Goal: Task Accomplishment & Management: Use online tool/utility

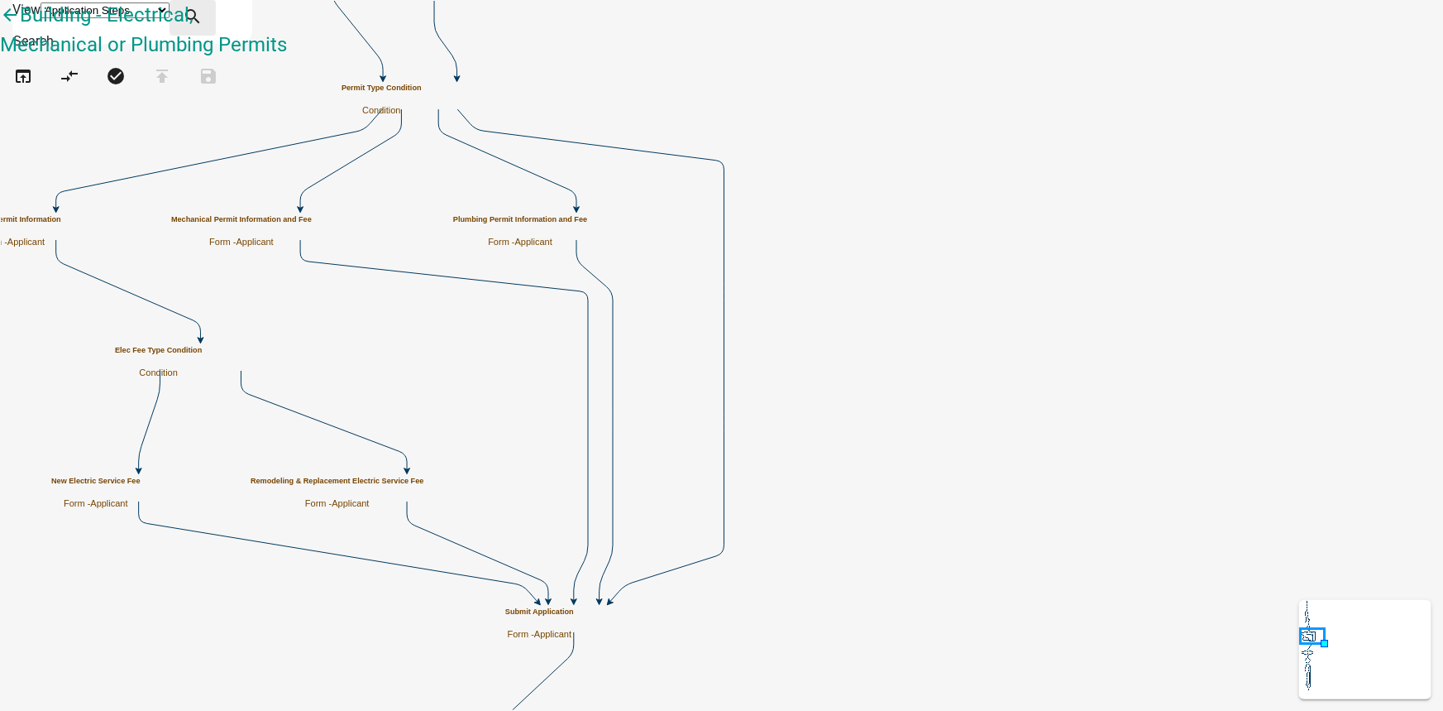
click at [203, 17] on icon "search" at bounding box center [193, 18] width 20 height 23
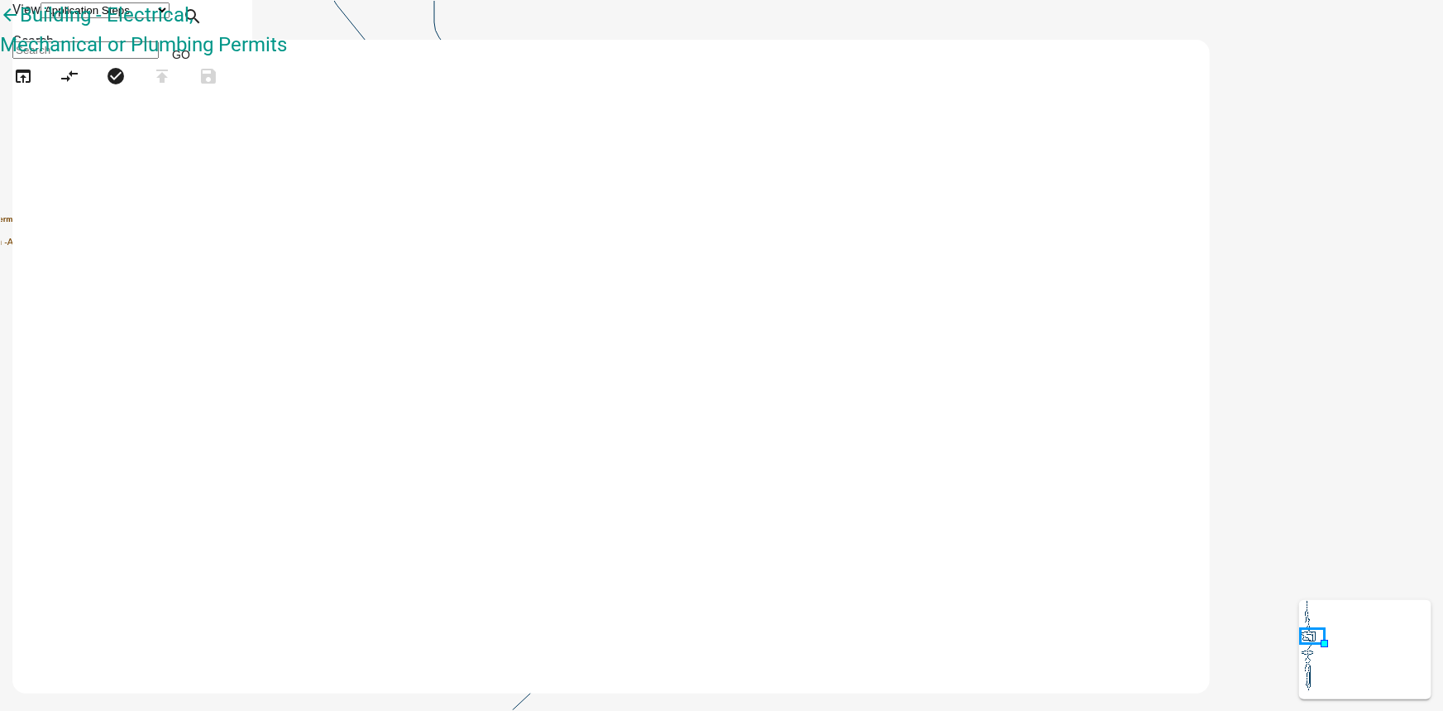
click at [159, 56] on input at bounding box center [85, 49] width 146 height 17
type input "fee"
click at [203, 55] on button "Go" at bounding box center [181, 55] width 45 height 30
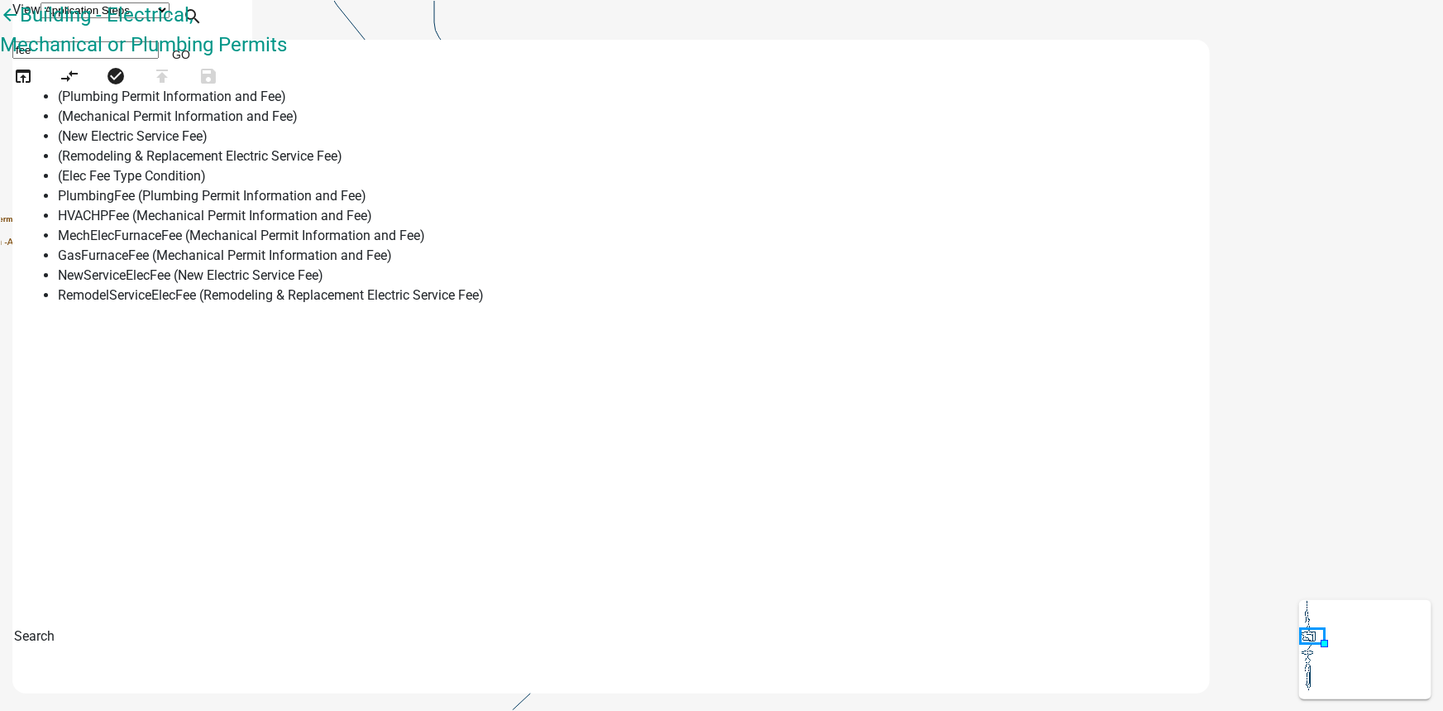
click at [366, 203] on span "PlumbingFee (Plumbing Permit Information and Fee)" at bounding box center [212, 196] width 309 height 16
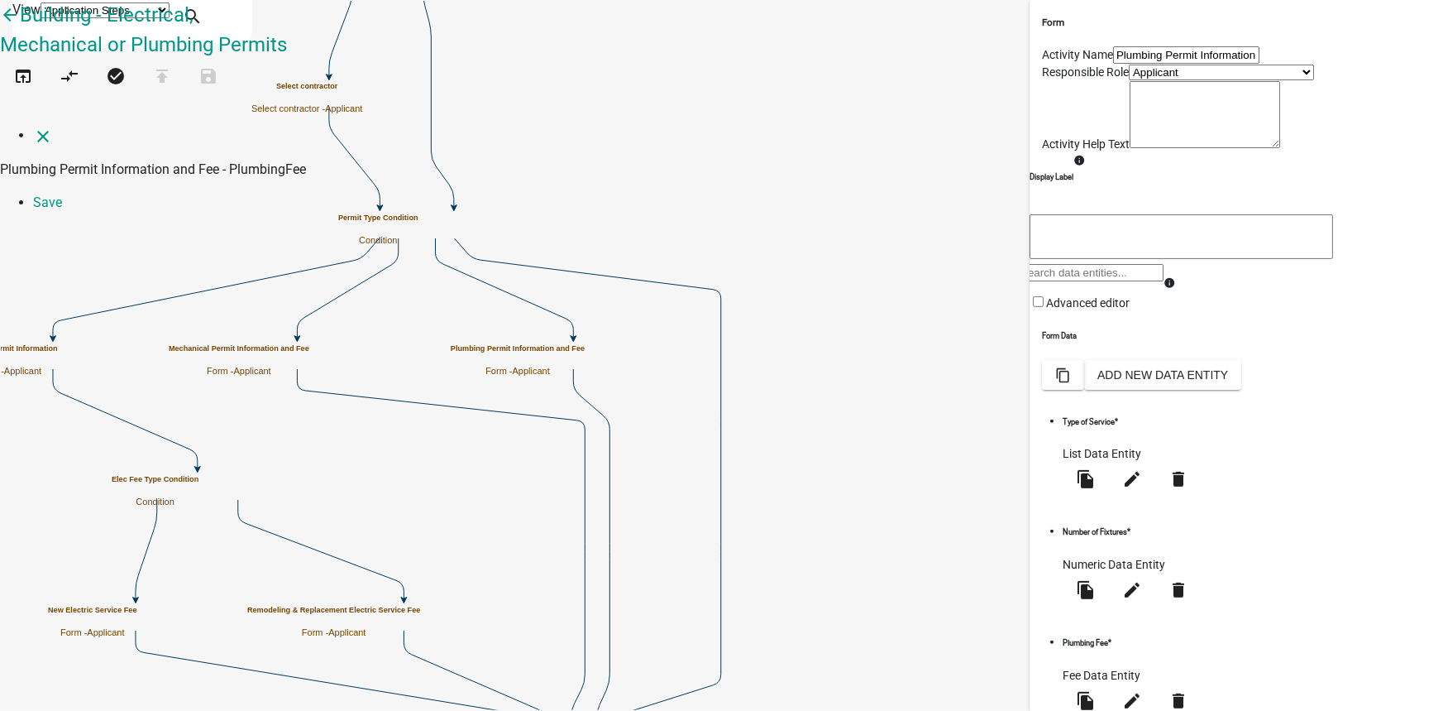
select select "fee"
select select "1: 8186e3da-8a8c-47aa-befe-431ccb455ef4"
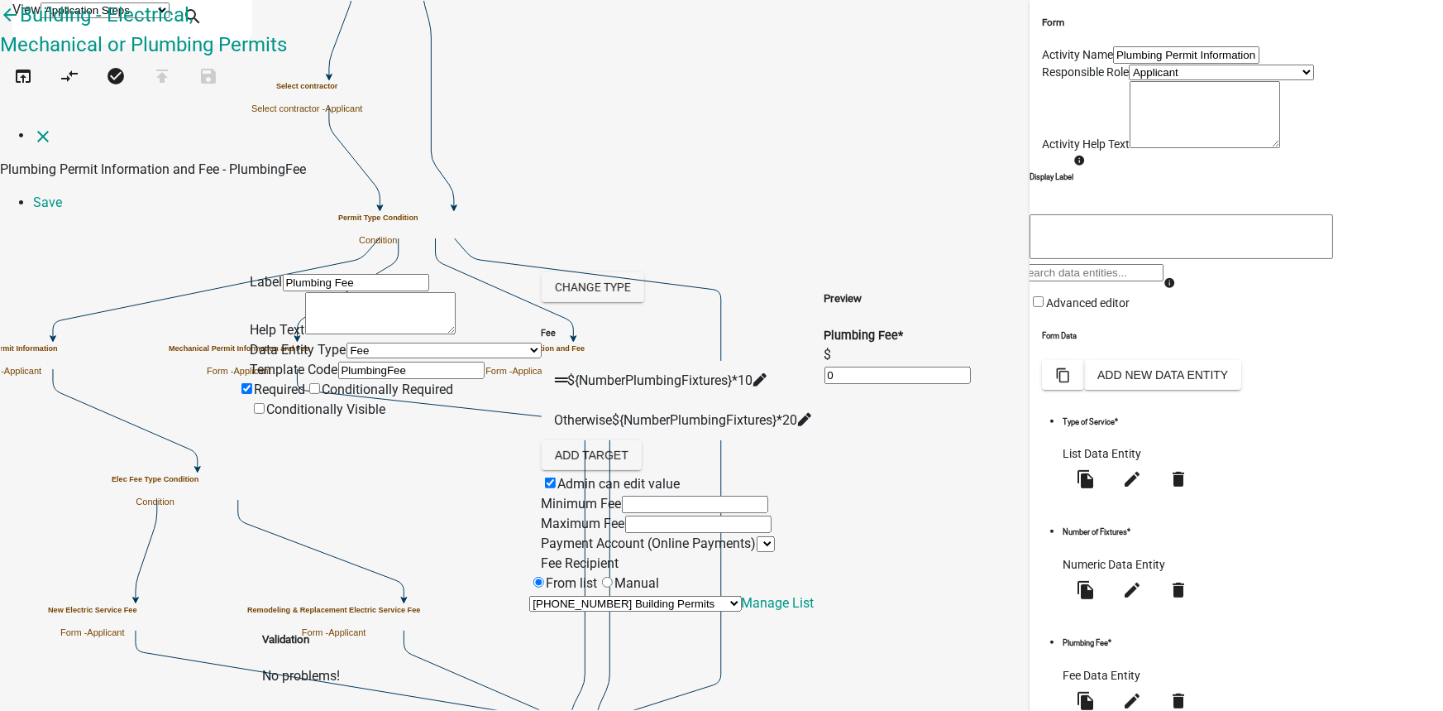
click at [767, 373] on icon at bounding box center [760, 379] width 13 height 13
type textarea "NumberPlumbingFixtures*12"
click at [62, 194] on link "Save" at bounding box center [47, 202] width 29 height 16
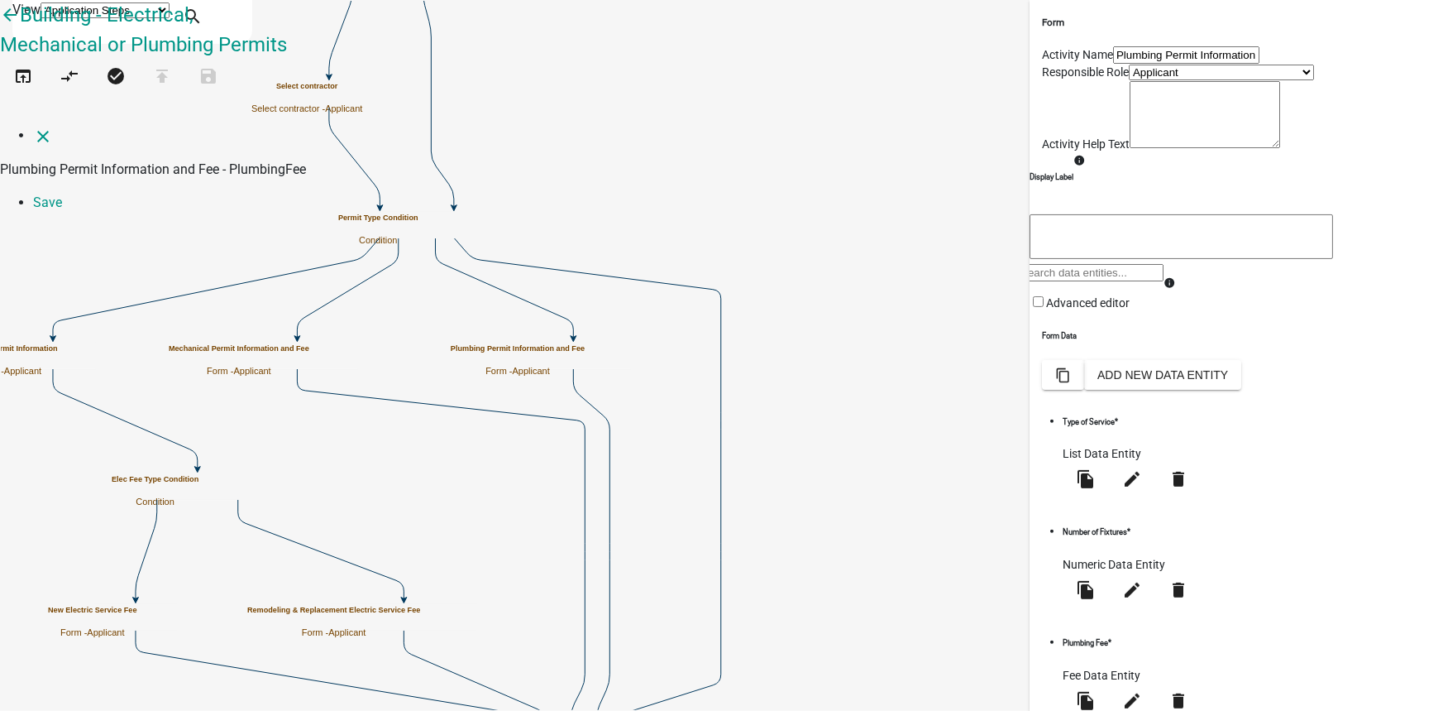
select select "fee"
select select "1: 8186e3da-8a8c-47aa-befe-431ccb455ef4"
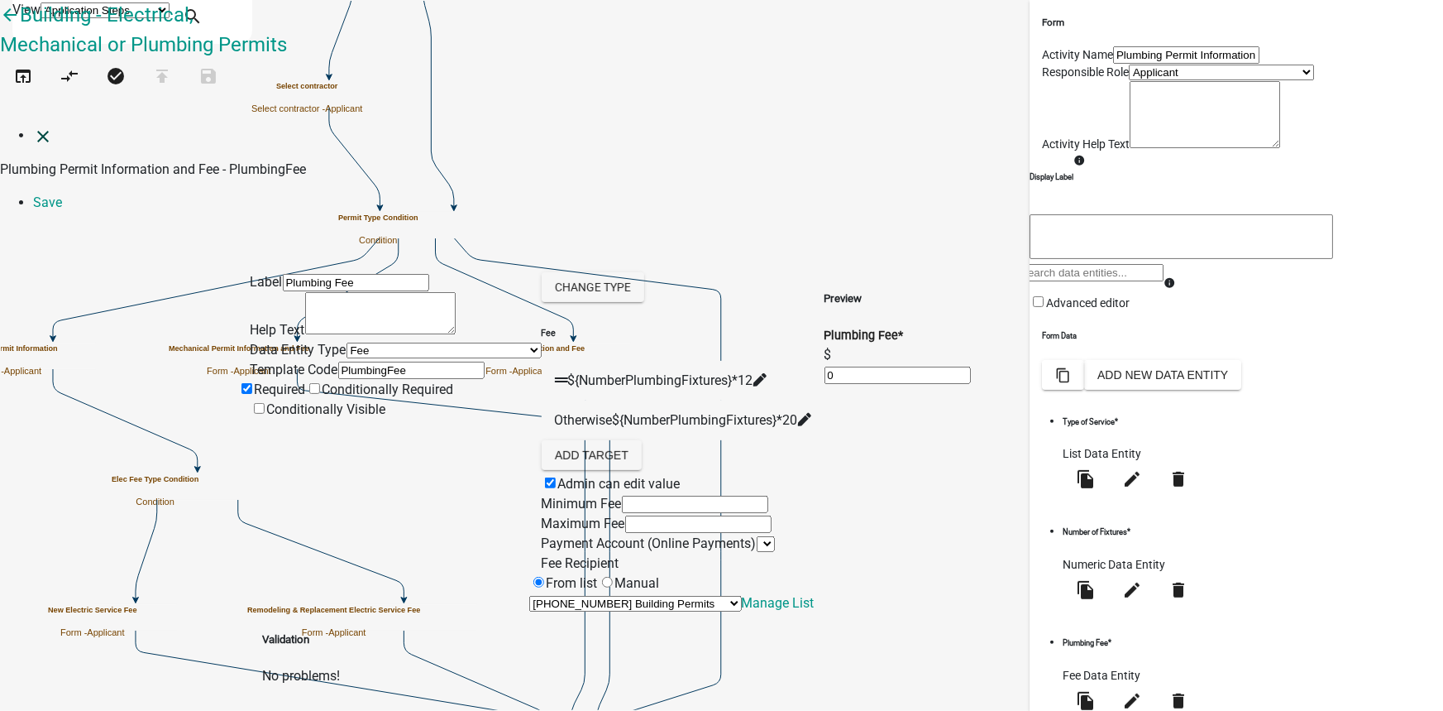
click at [37, 127] on icon "close" at bounding box center [43, 137] width 20 height 20
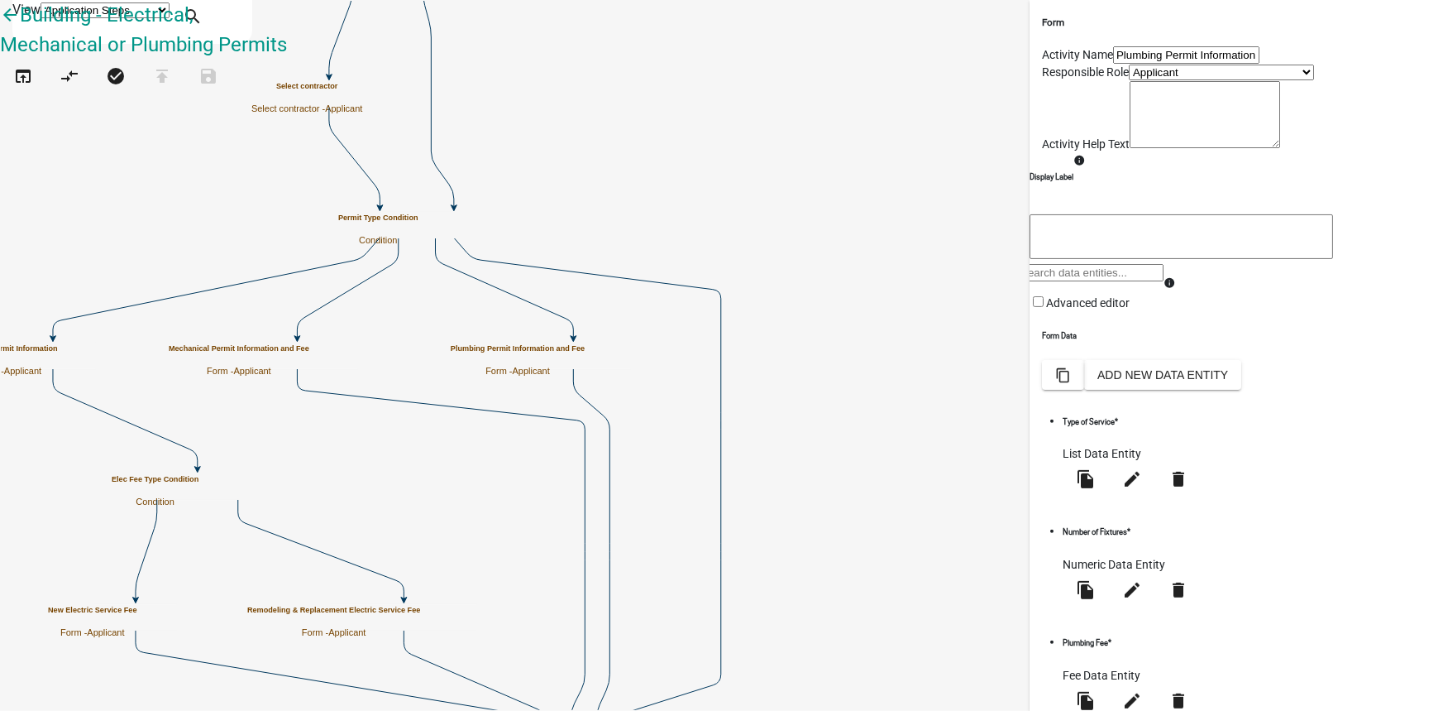
click at [1191, 615] on li "Number of Fixtures * Numeric Data Entity file_copy edit delete" at bounding box center [1132, 568] width 139 height 93
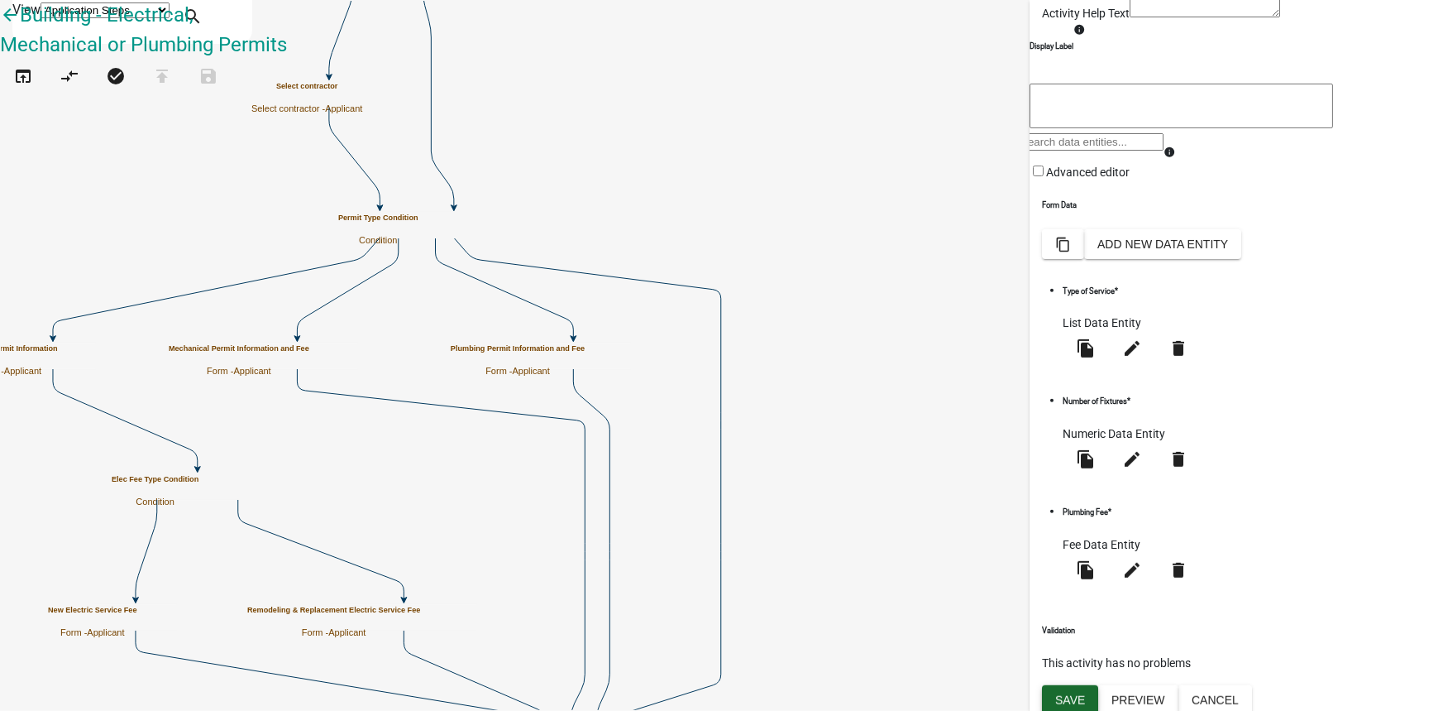
click at [1067, 698] on button "Save" at bounding box center [1070, 700] width 56 height 30
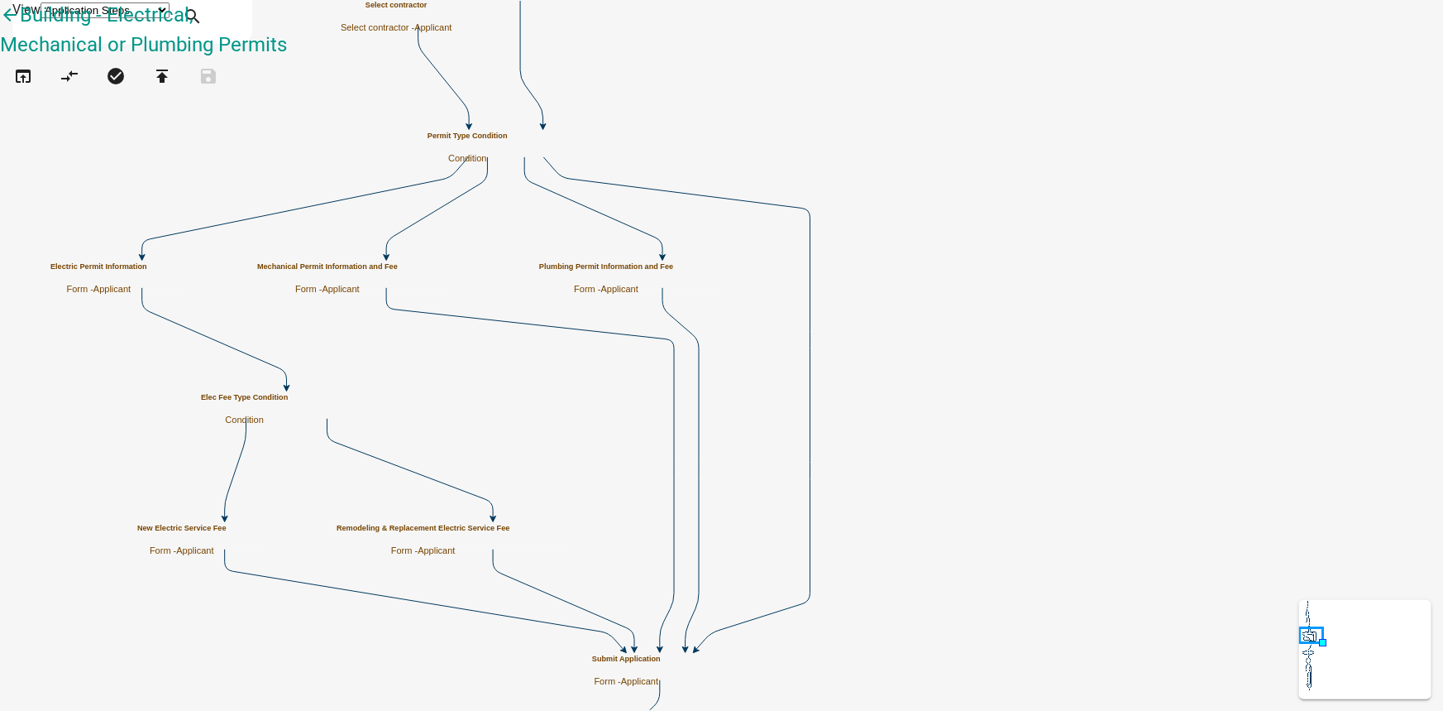
click at [172, 87] on icon "publish" at bounding box center [162, 77] width 20 height 23
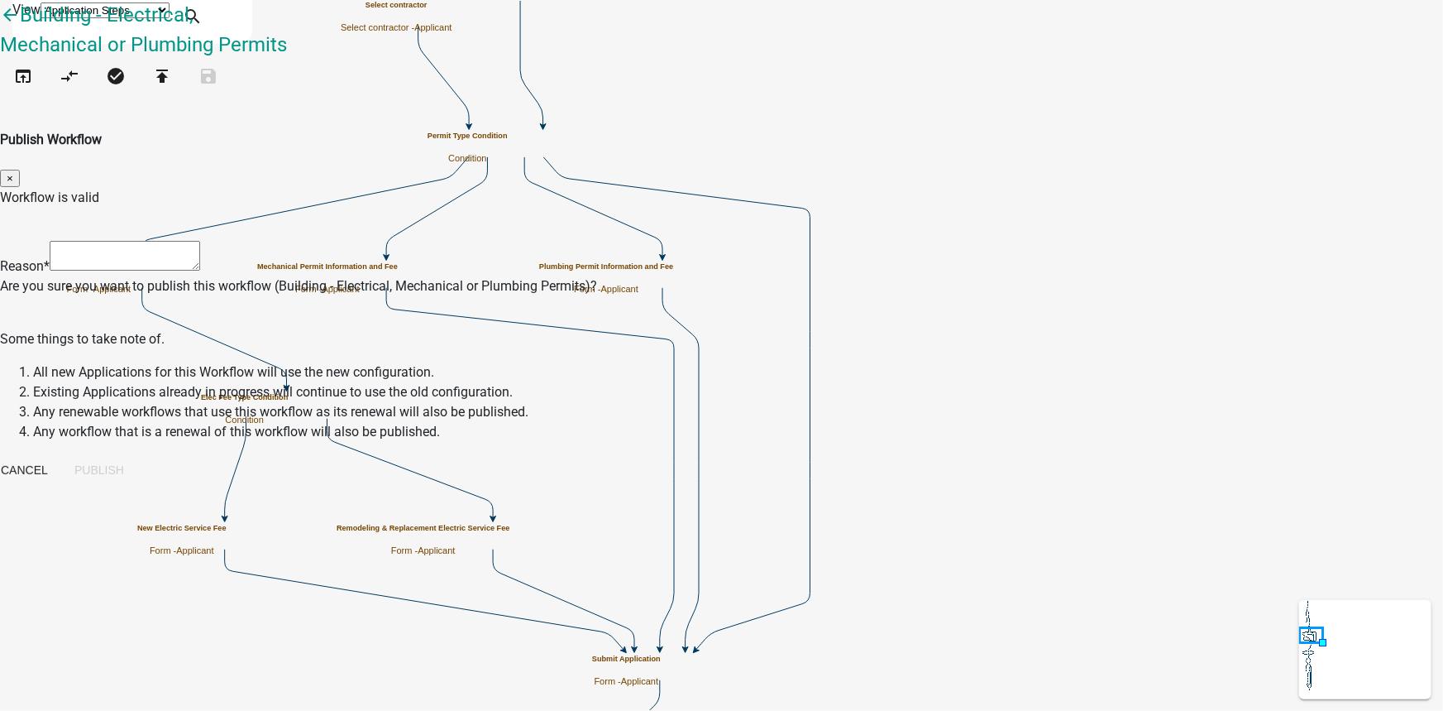
click at [200, 241] on textarea at bounding box center [125, 256] width 151 height 30
type textarea "updated plumbing fees"
click at [137, 455] on button "Publish" at bounding box center [99, 470] width 76 height 30
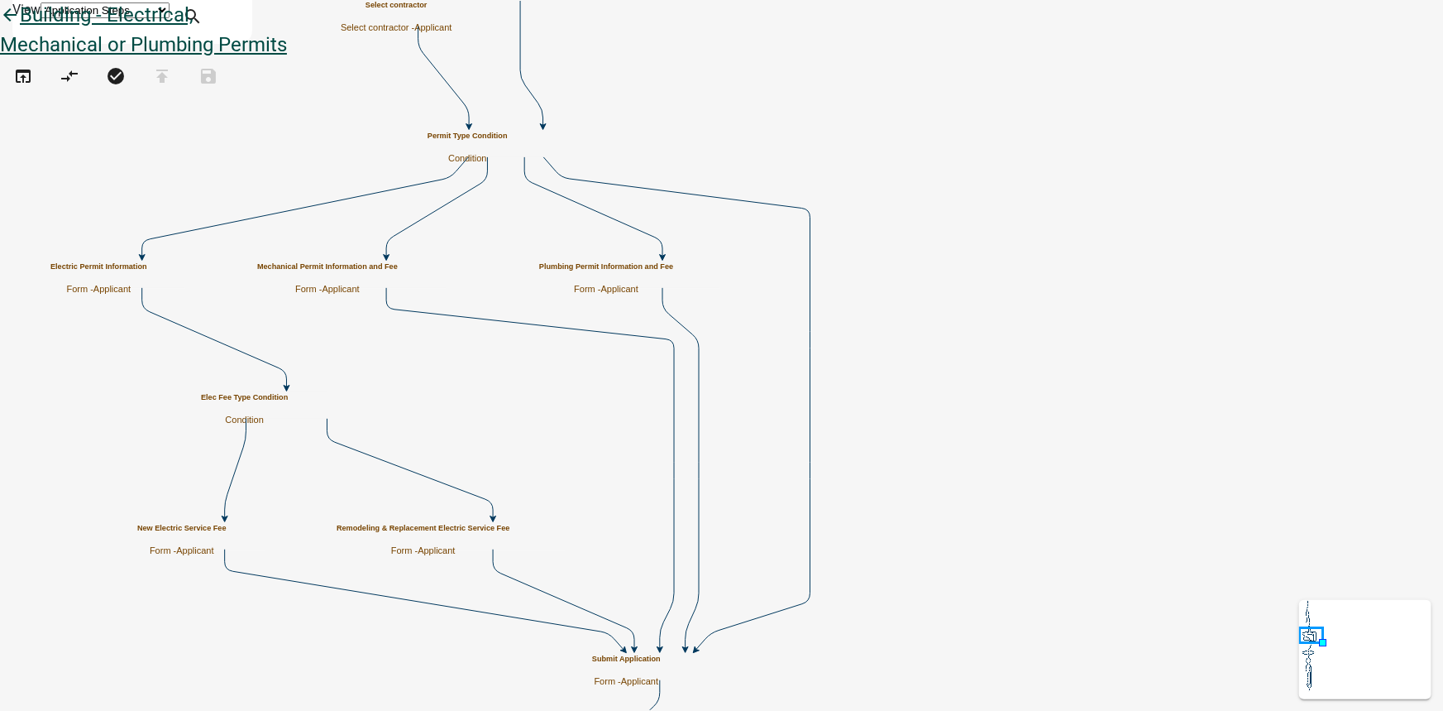
click at [20, 28] on icon "arrow_back" at bounding box center [10, 16] width 20 height 23
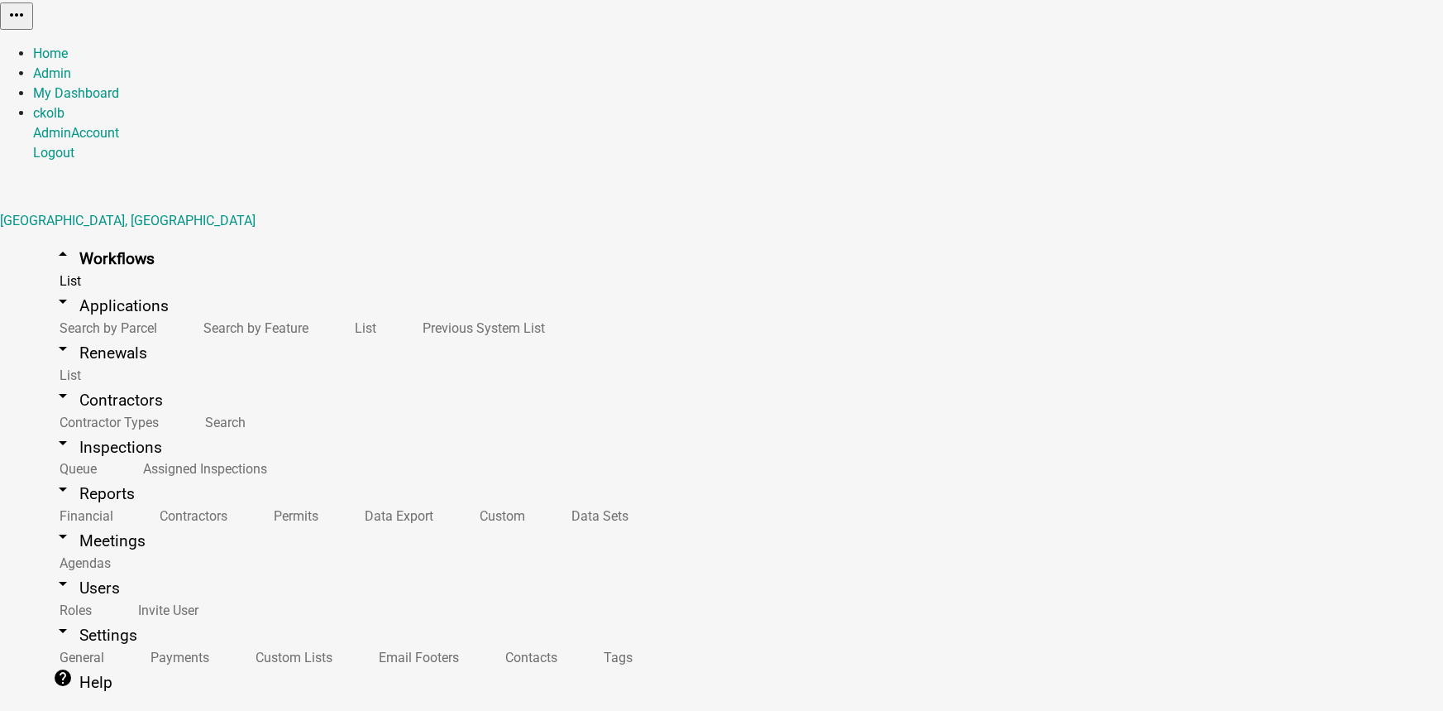
click at [105, 286] on link "arrow_drop_down Applications" at bounding box center [111, 305] width 156 height 39
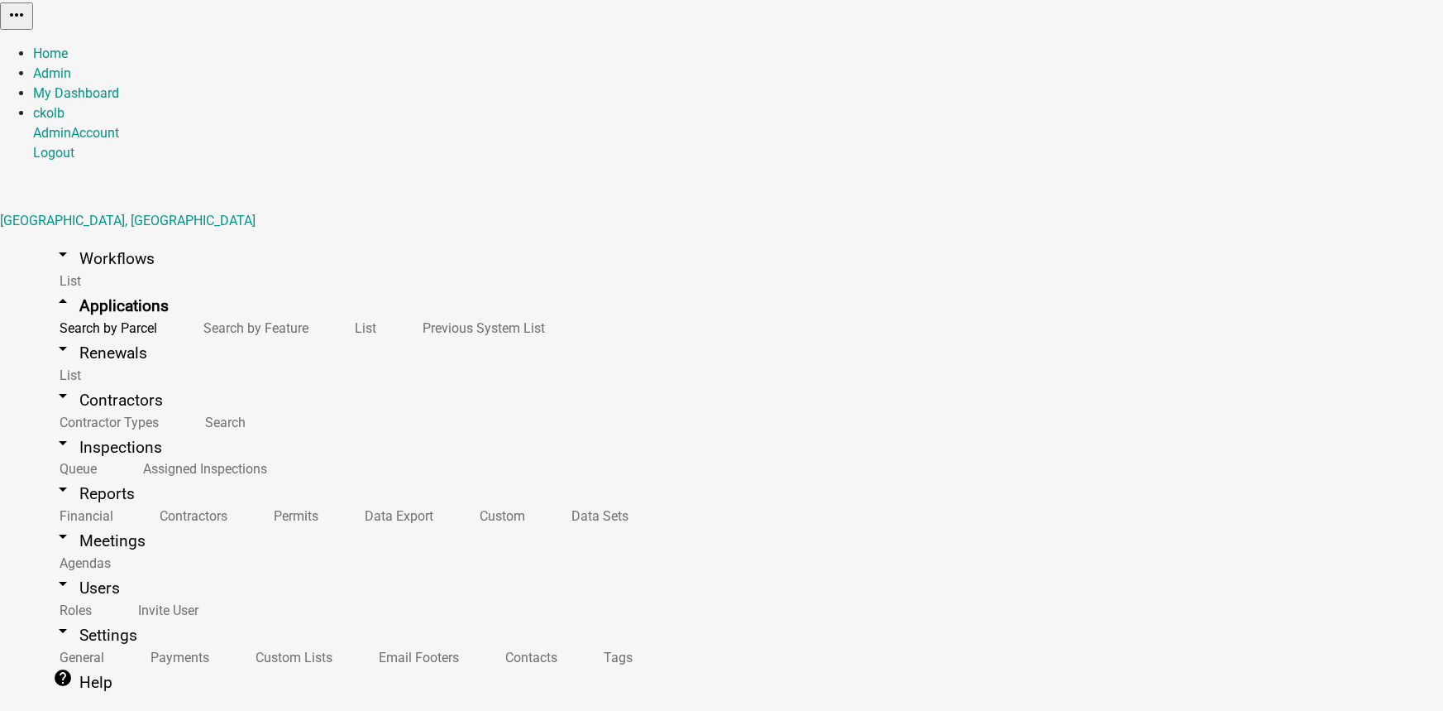
drag, startPoint x: 431, startPoint y: 239, endPoint x: 455, endPoint y: 240, distance: 24.0
type input "rattlesnake"
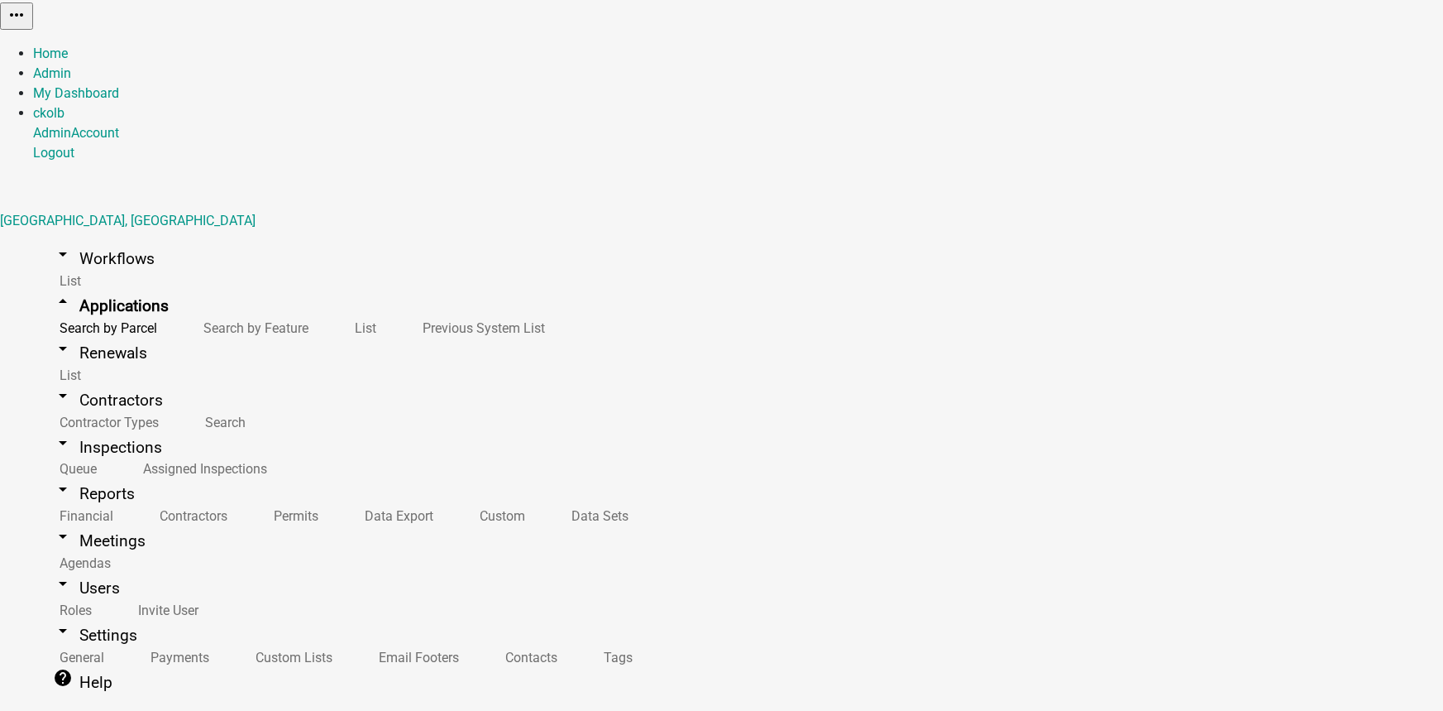
scroll to position [376, 0]
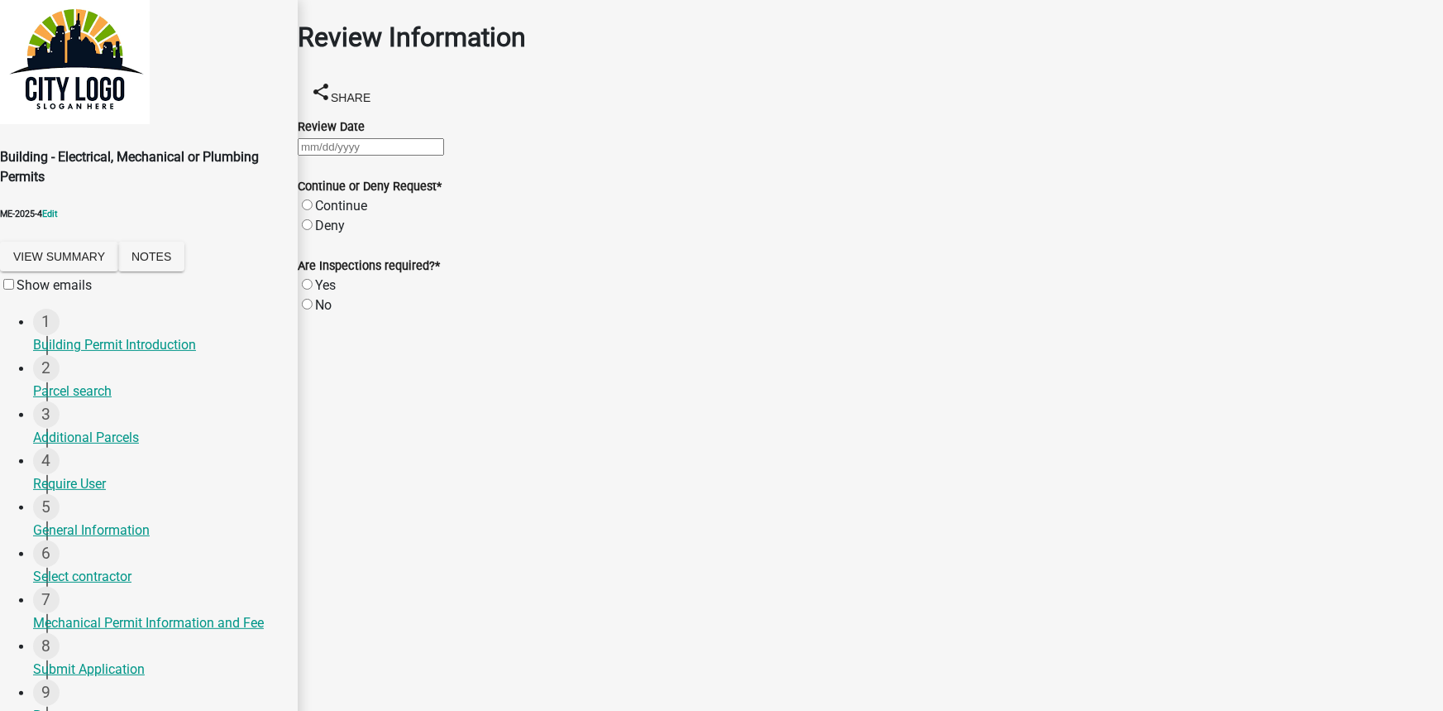
scroll to position [227, 0]
click at [108, 659] on div "Submit Application" at bounding box center [158, 669] width 251 height 20
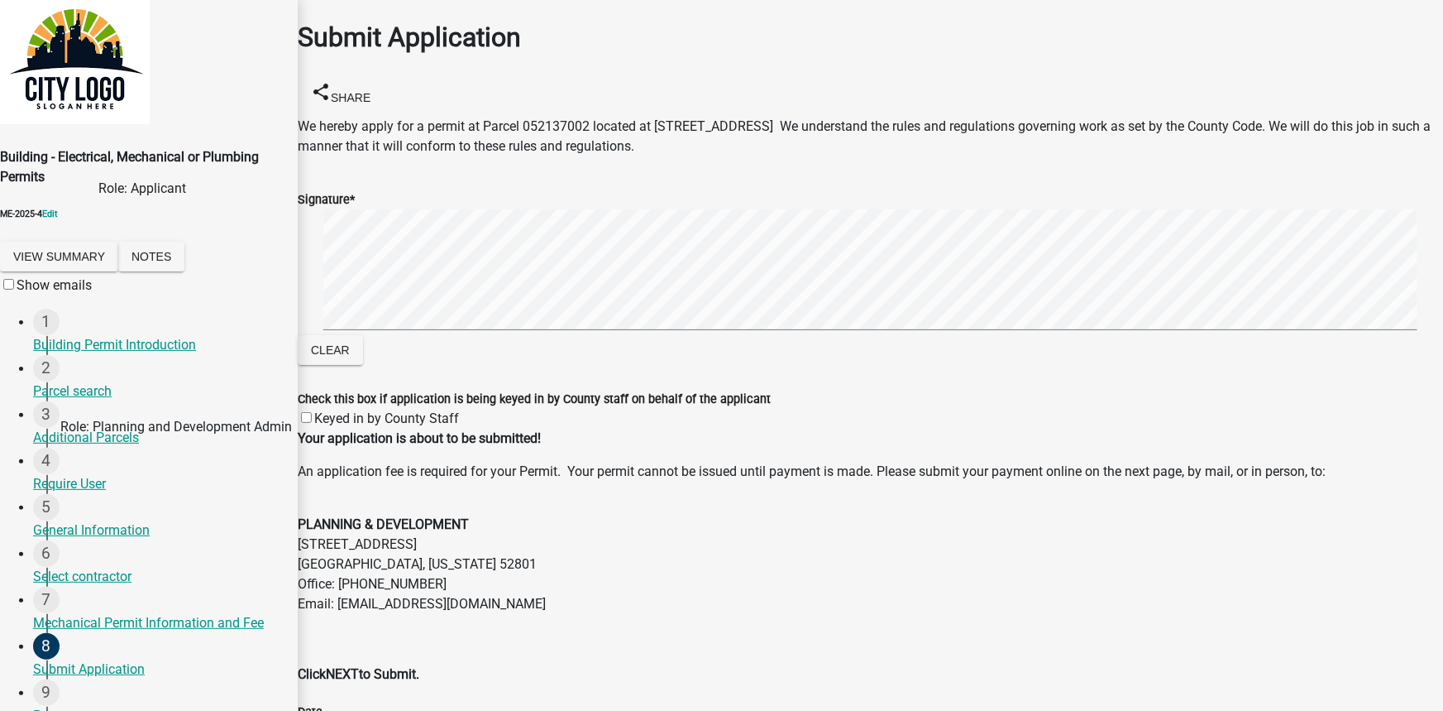
scroll to position [378, 0]
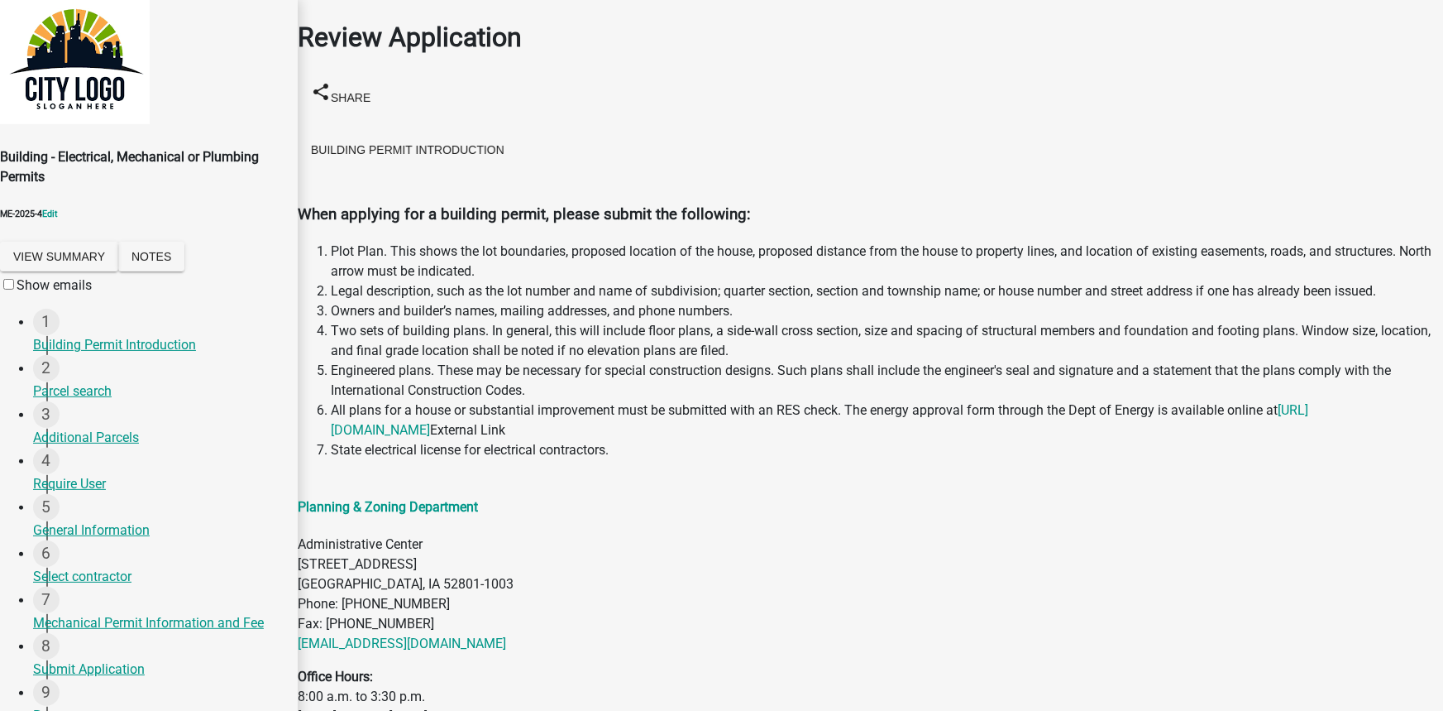
scroll to position [4399, 0]
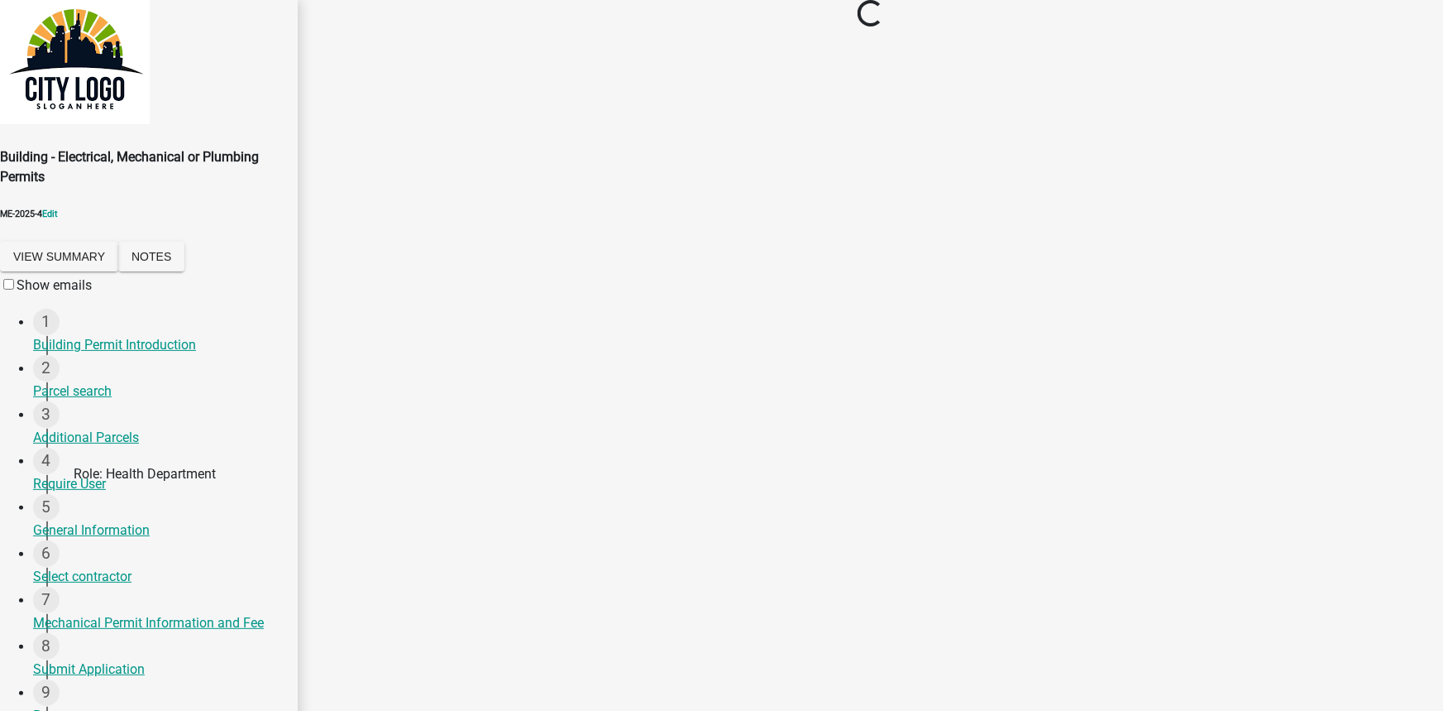
scroll to position [0, 0]
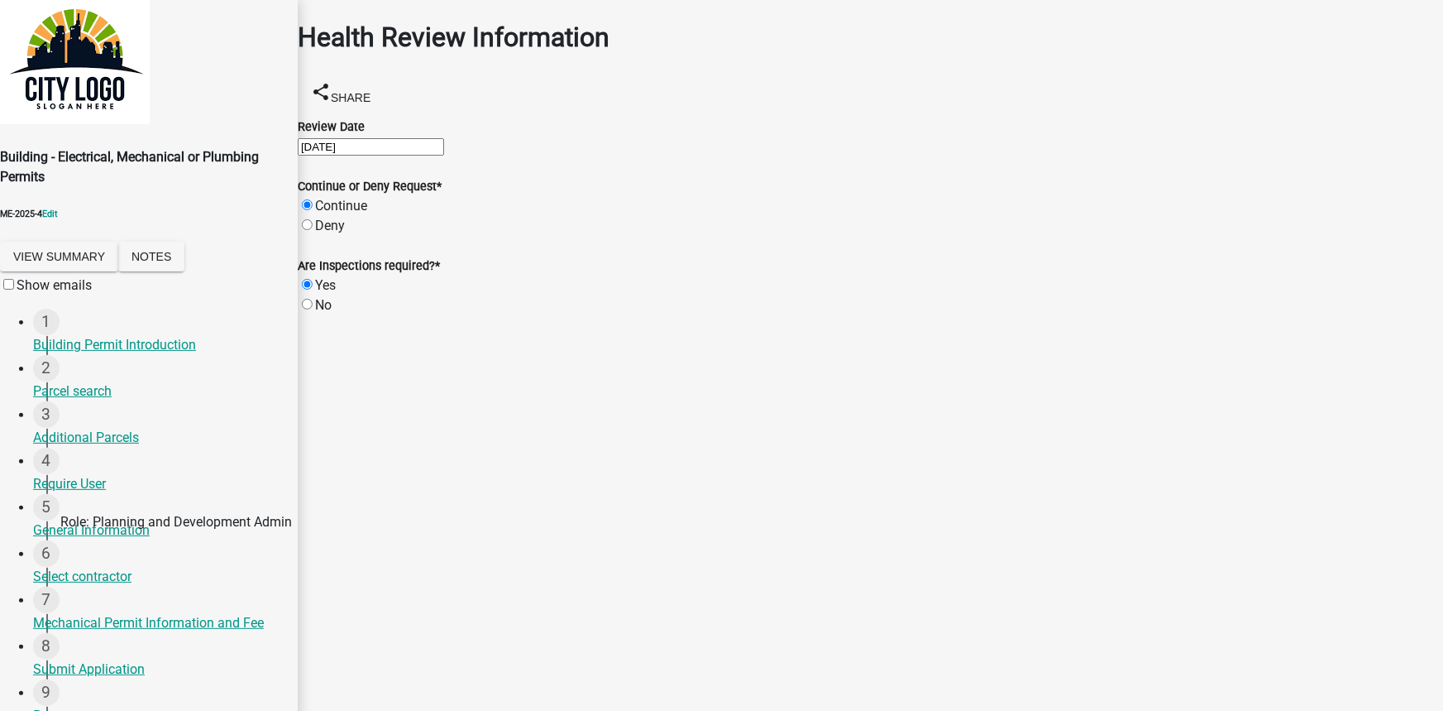
click at [508, 476] on main "Review Information share Share Review Date Continue or Deny Request * Continue …" at bounding box center [871, 330] width 1146 height 661
click at [17, 293] on span at bounding box center [17, 285] width 0 height 16
click at [14, 290] on input "Show emails" at bounding box center [8, 284] width 11 height 11
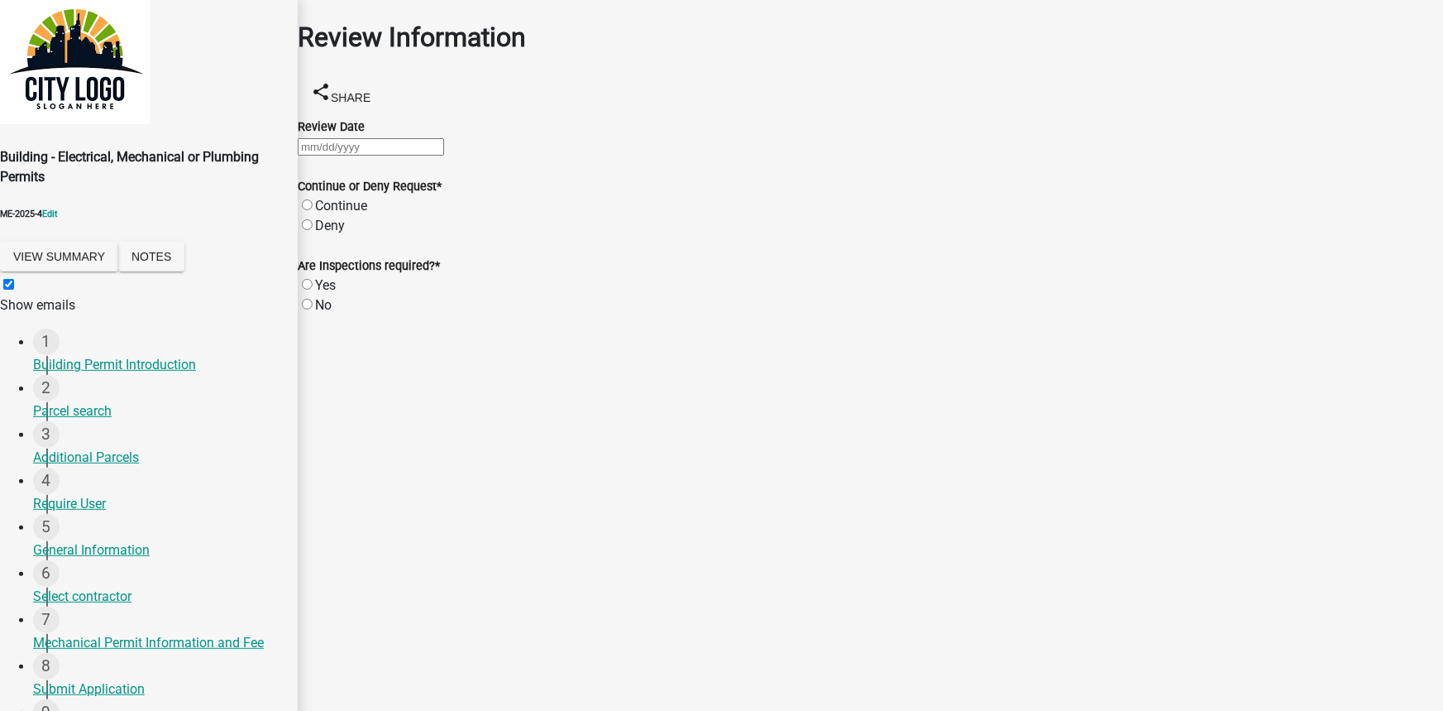
scroll to position [526, 0]
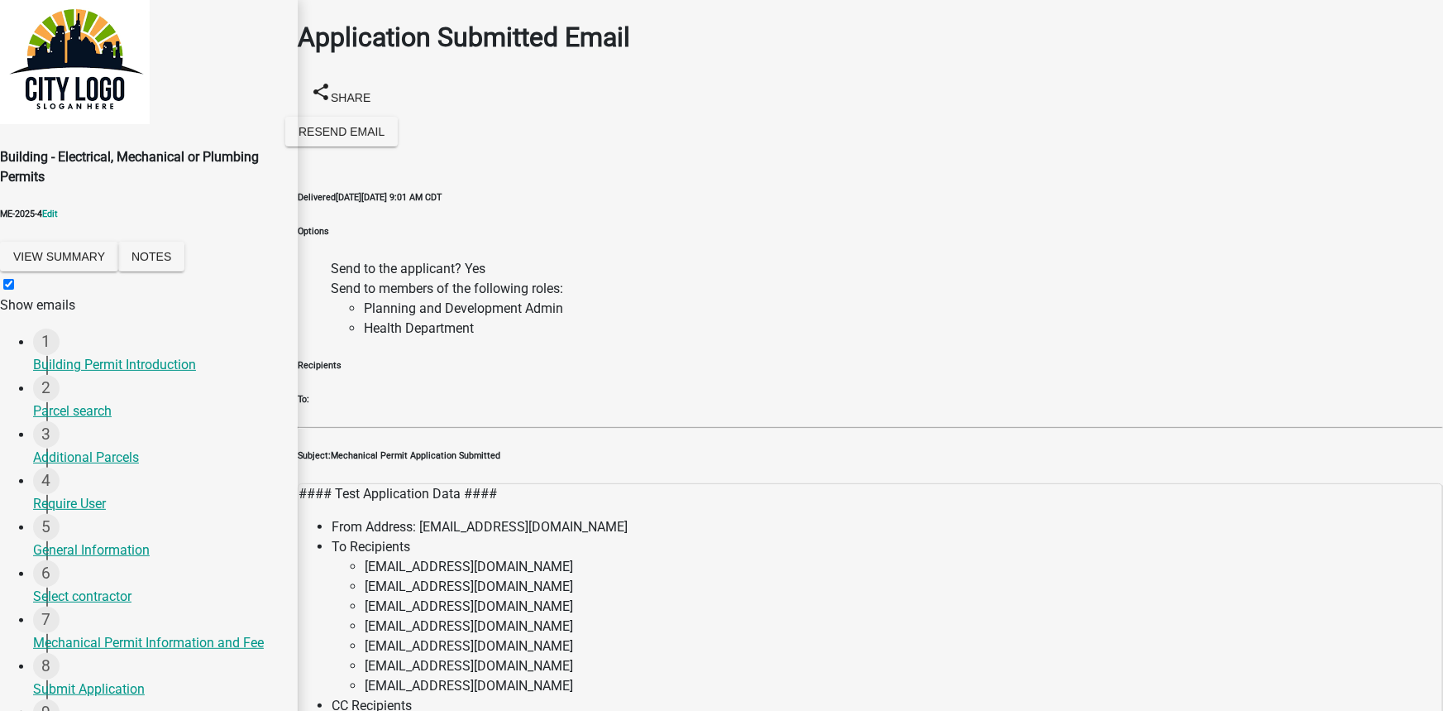
scroll to position [184, 0]
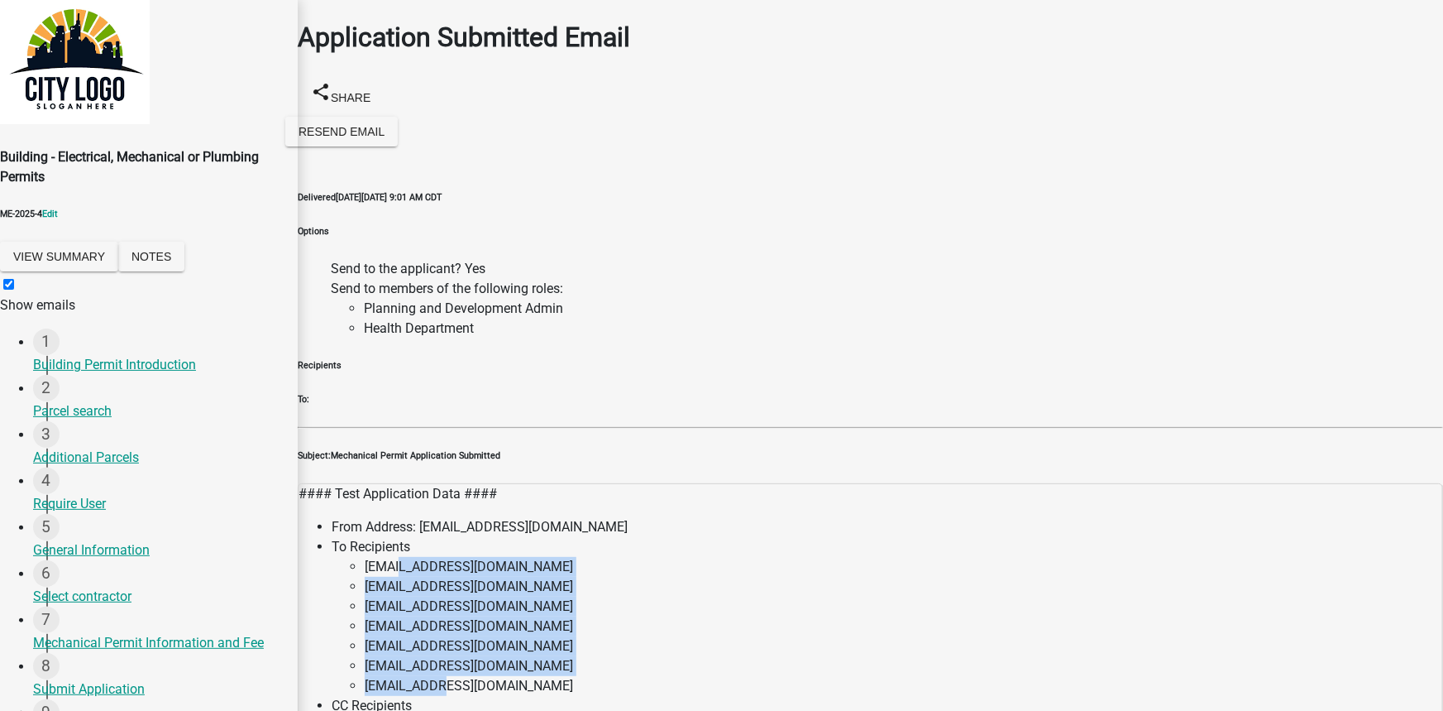
drag, startPoint x: 434, startPoint y: 309, endPoint x: 472, endPoint y: 417, distance: 113.8
click at [472, 557] on ul "[EMAIL_ADDRESS][DOMAIN_NAME] [EMAIL_ADDRESS][DOMAIN_NAME] [EMAIL_ADDRESS][DOMAI…" at bounding box center [887, 626] width 1111 height 139
click at [540, 676] on li "[EMAIL_ADDRESS][DOMAIN_NAME]" at bounding box center [904, 686] width 1078 height 20
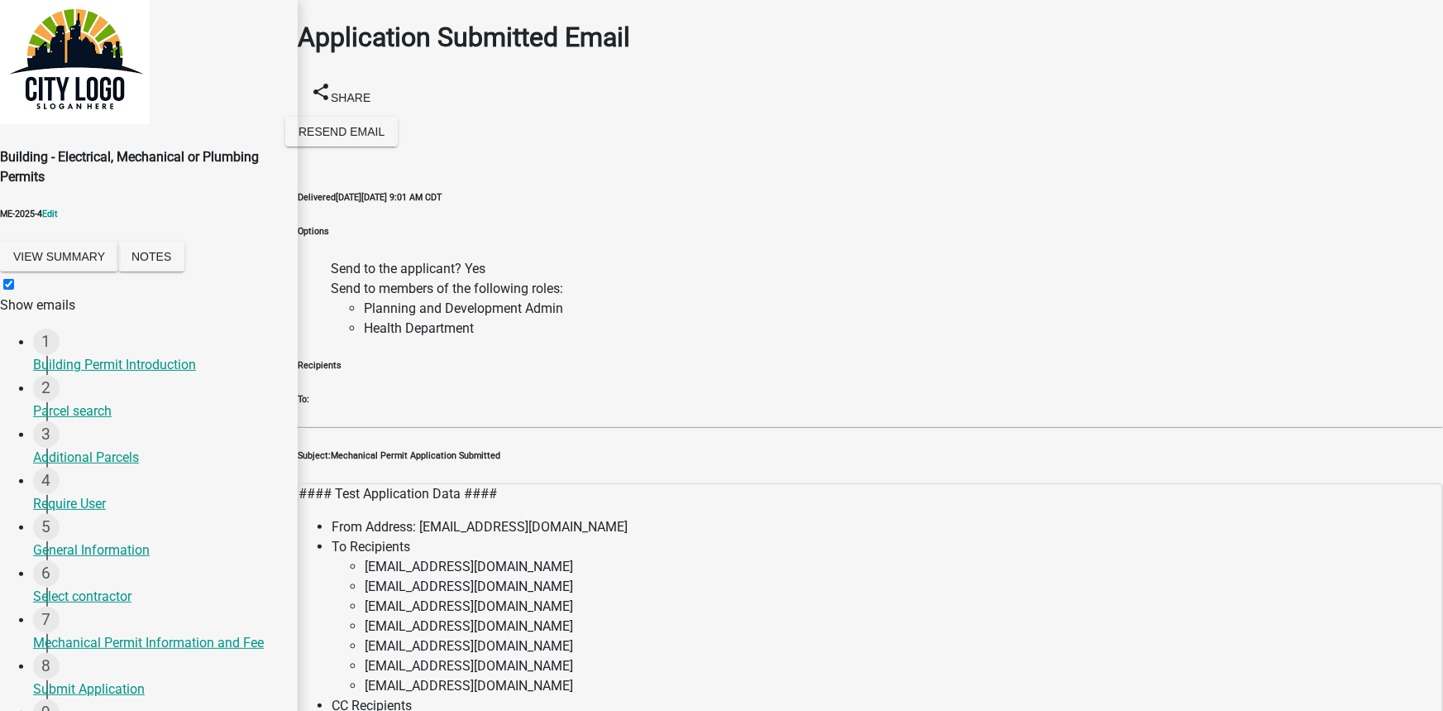
scroll to position [335, 0]
drag, startPoint x: 347, startPoint y: 327, endPoint x: 499, endPoint y: 334, distance: 152.4
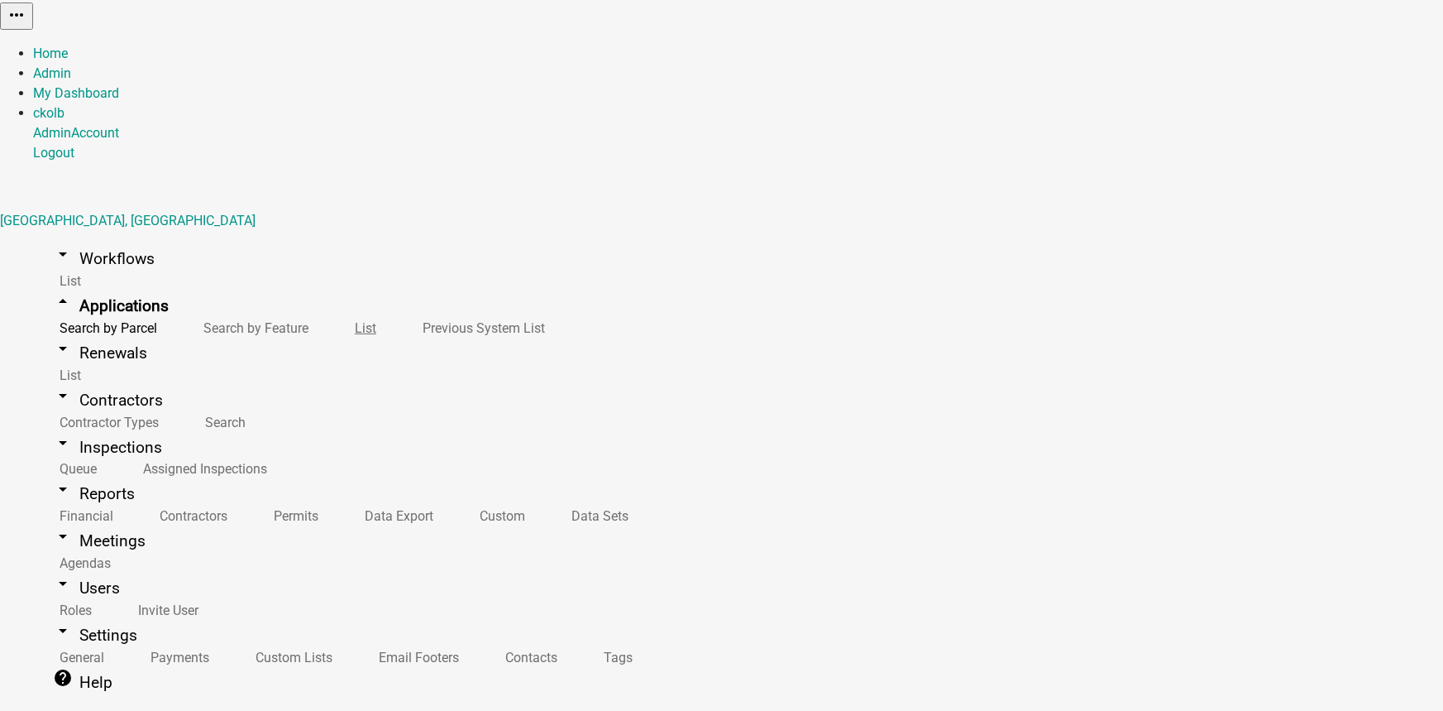
click at [328, 310] on link "List" at bounding box center [362, 328] width 68 height 36
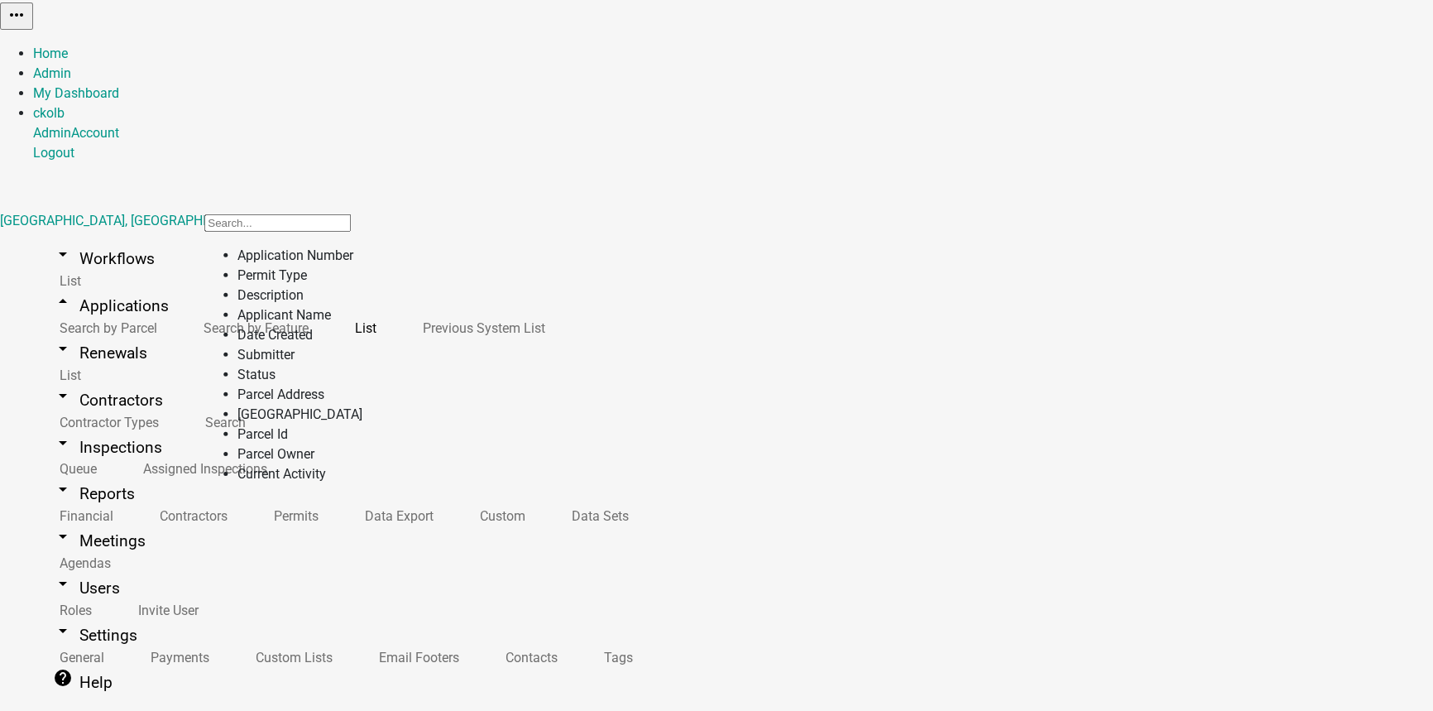
click at [278, 345] on li "Date Created" at bounding box center [299, 335] width 125 height 20
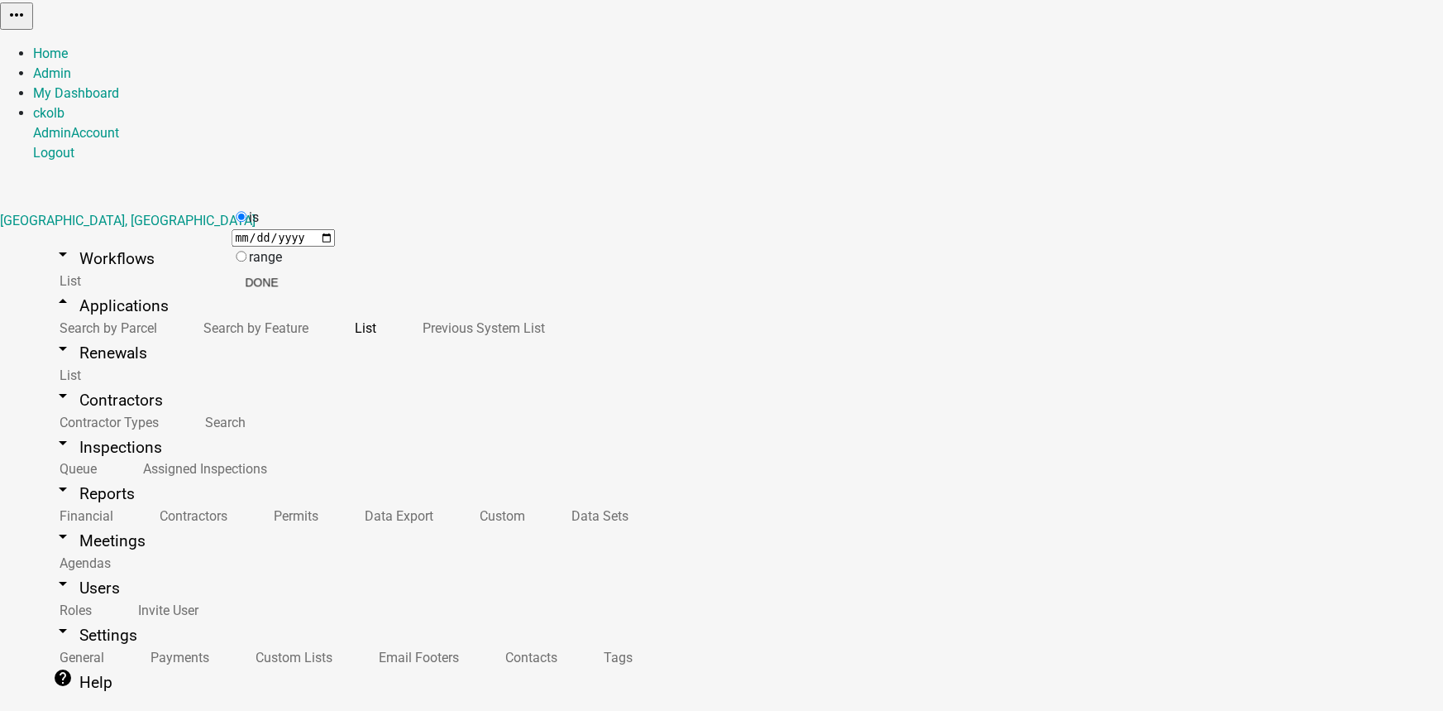
click at [247, 261] on input "range" at bounding box center [241, 256] width 11 height 11
radio input "true"
click at [305, 266] on select "[DATE] [DATE] Current Week Previous Week Current Month Last Month Current Calen…" at bounding box center [344, 258] width 165 height 16
select select "this_1_years"
click at [262, 250] on select "[DATE] [DATE] Current Week Previous Week Current Month Last Month Current Calen…" at bounding box center [344, 258] width 165 height 16
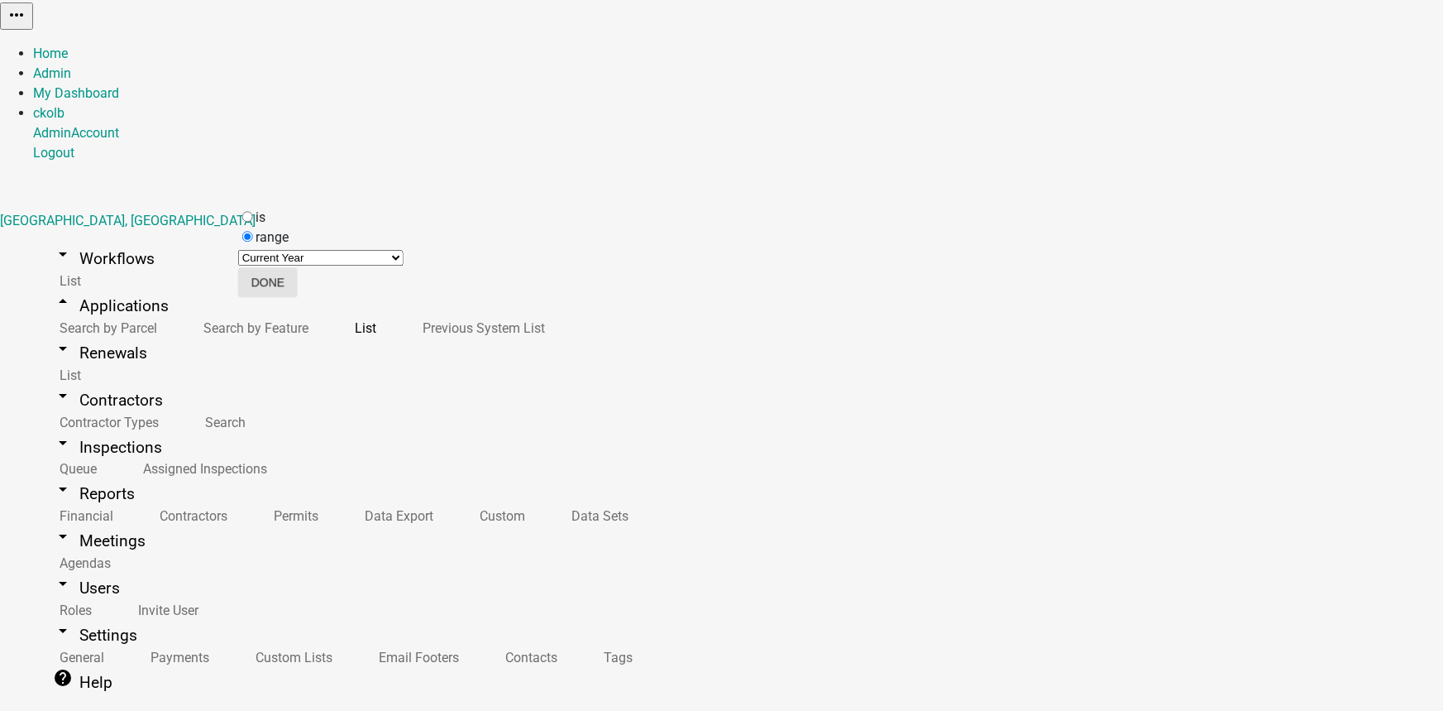
click at [298, 297] on button "Done" at bounding box center [268, 282] width 60 height 30
type input "rattlesnake"
click at [93, 347] on link "arrow_drop_down Renewals" at bounding box center [100, 352] width 134 height 39
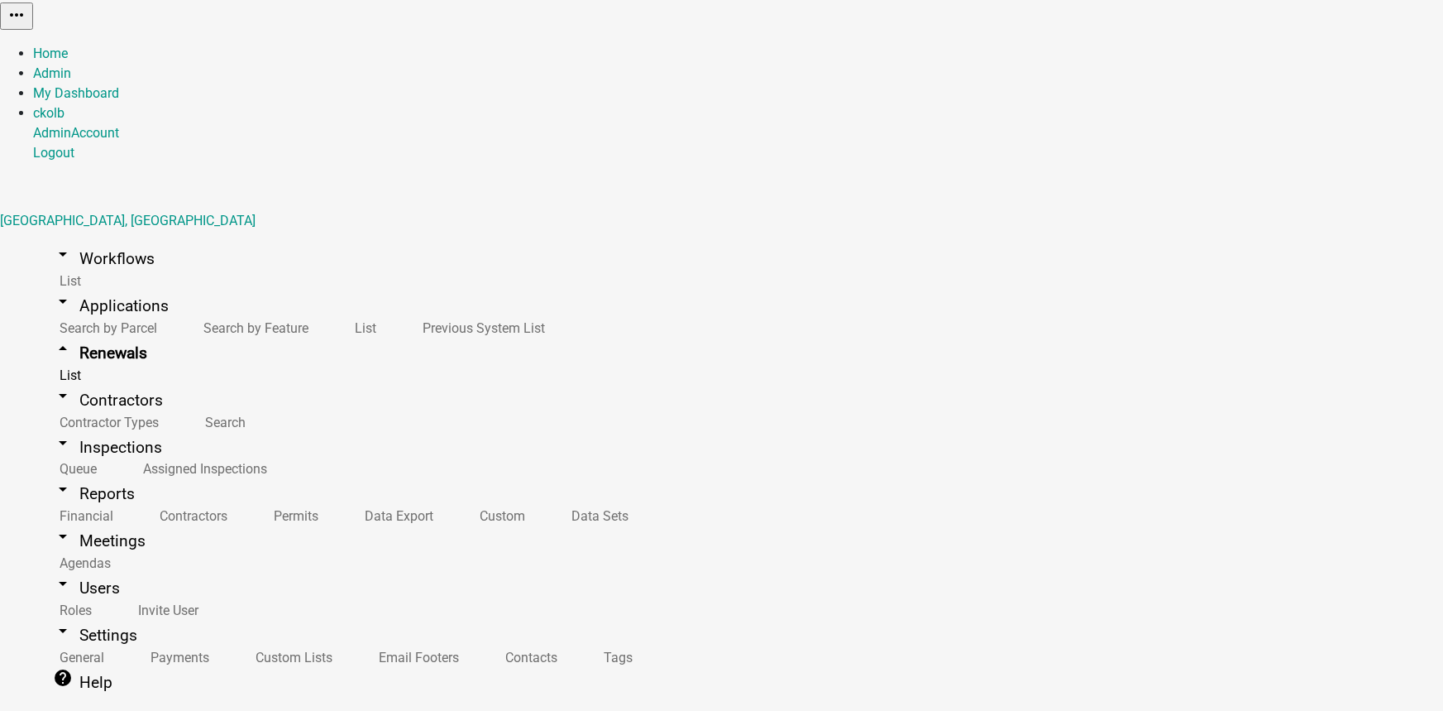
click at [87, 239] on link "arrow_drop_down Workflows" at bounding box center [103, 258] width 141 height 39
